Goal: Task Accomplishment & Management: Manage account settings

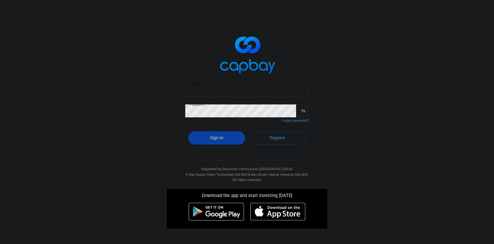
type input "[EMAIL_ADDRESS][DOMAIN_NAME]"
click at [228, 132] on button "Sign In" at bounding box center [216, 137] width 57 height 13
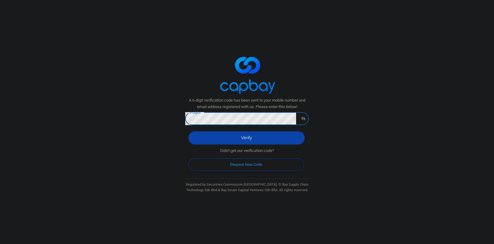
click at [188, 131] on button "Verify" at bounding box center [246, 137] width 116 height 13
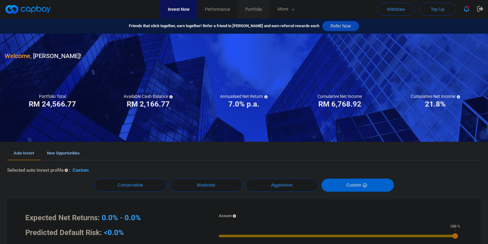
click at [262, 7] on span "Portfolio" at bounding box center [253, 9] width 17 height 7
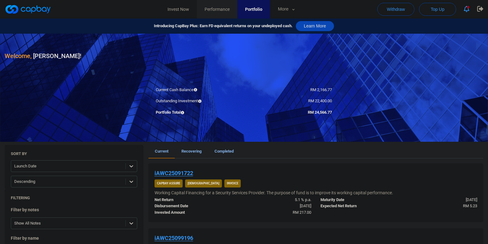
click at [228, 9] on link "Performance" at bounding box center [217, 9] width 40 height 19
